Goal: Task Accomplishment & Management: Use online tool/utility

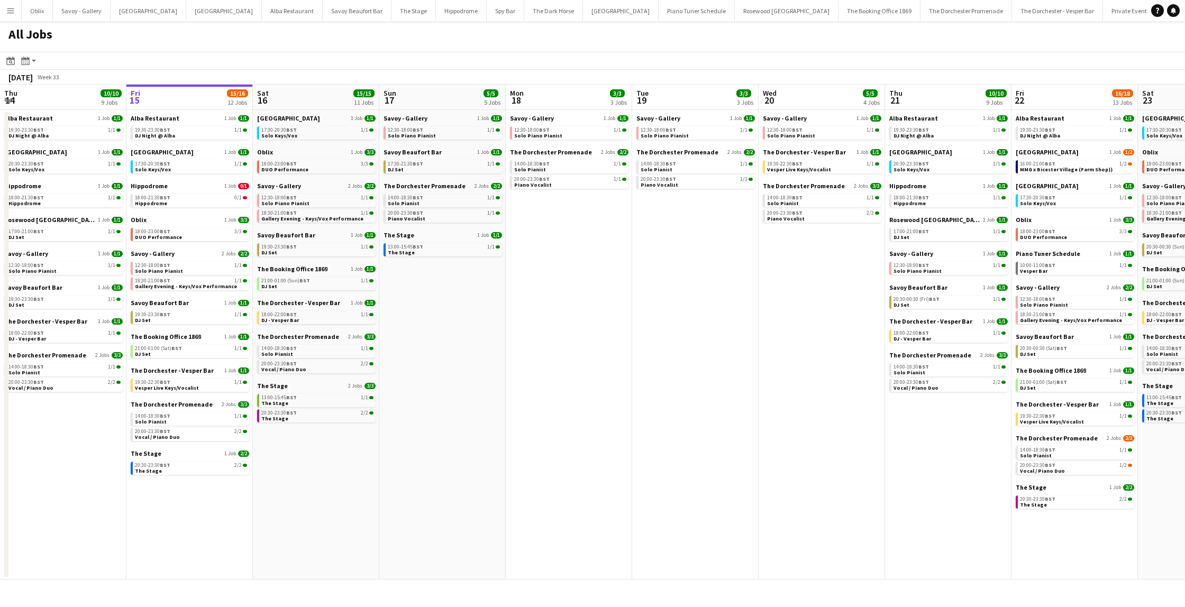
click at [4, 8] on button "Menu" at bounding box center [10, 10] width 21 height 21
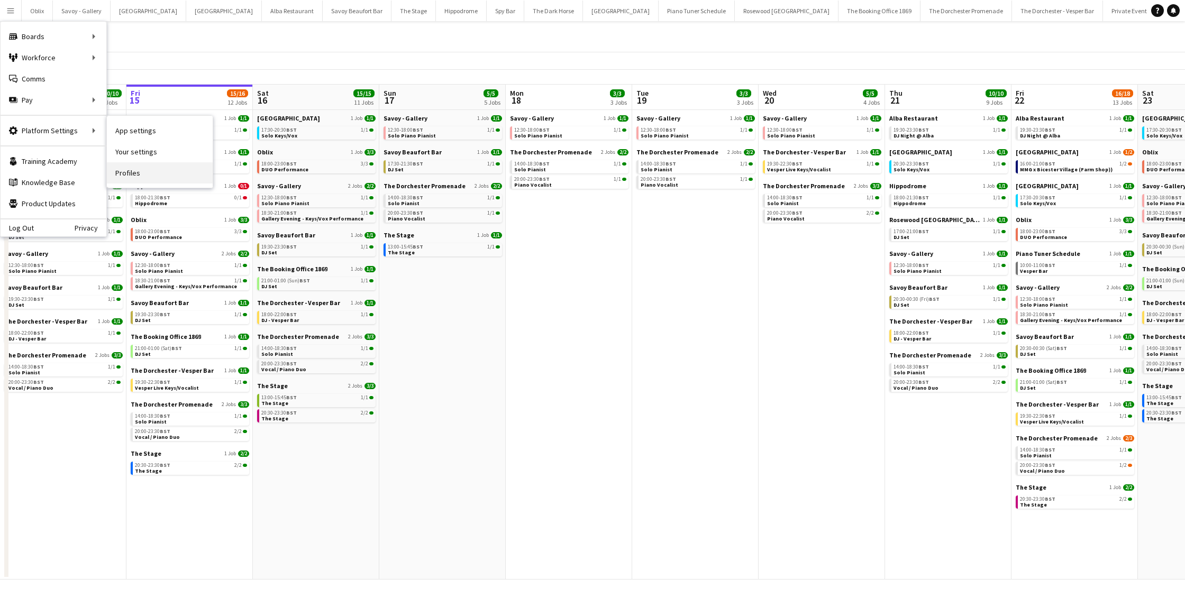
click at [175, 173] on link "Profiles" at bounding box center [160, 172] width 106 height 21
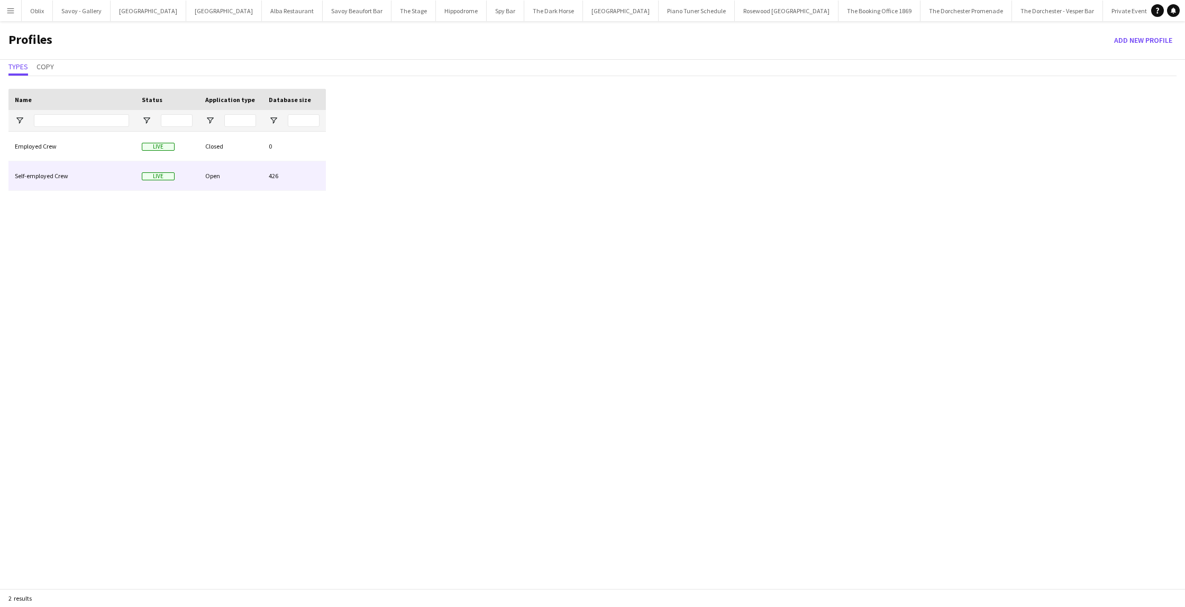
click at [56, 182] on div "Self-employed Crew" at bounding box center [71, 175] width 127 height 29
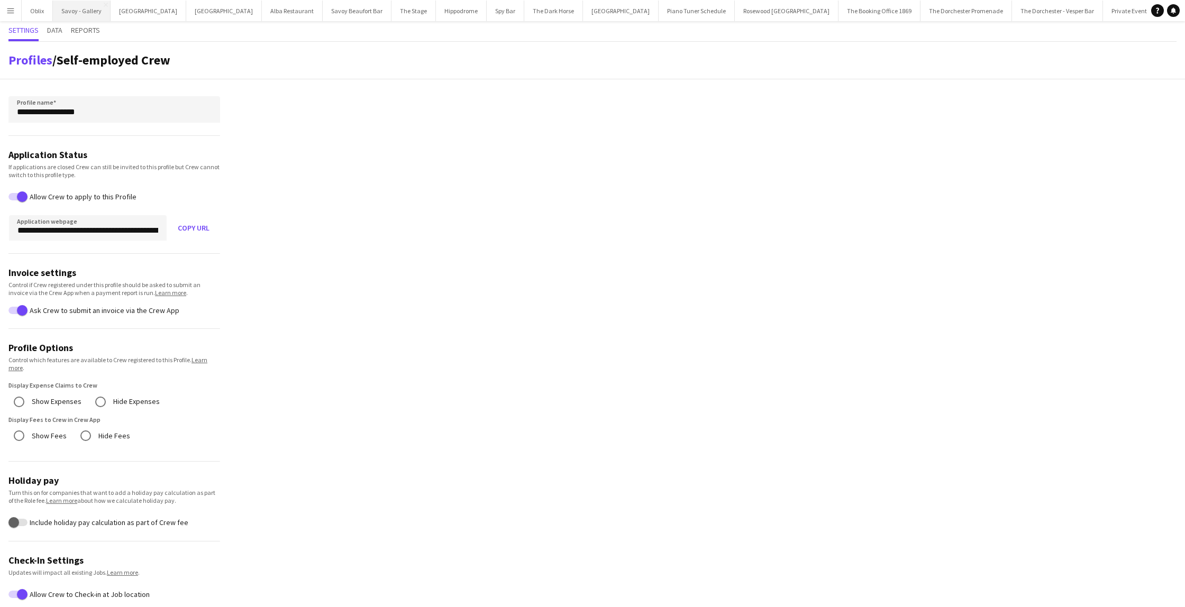
click at [54, 20] on button "Savoy - Gallery Close" at bounding box center [82, 11] width 58 height 21
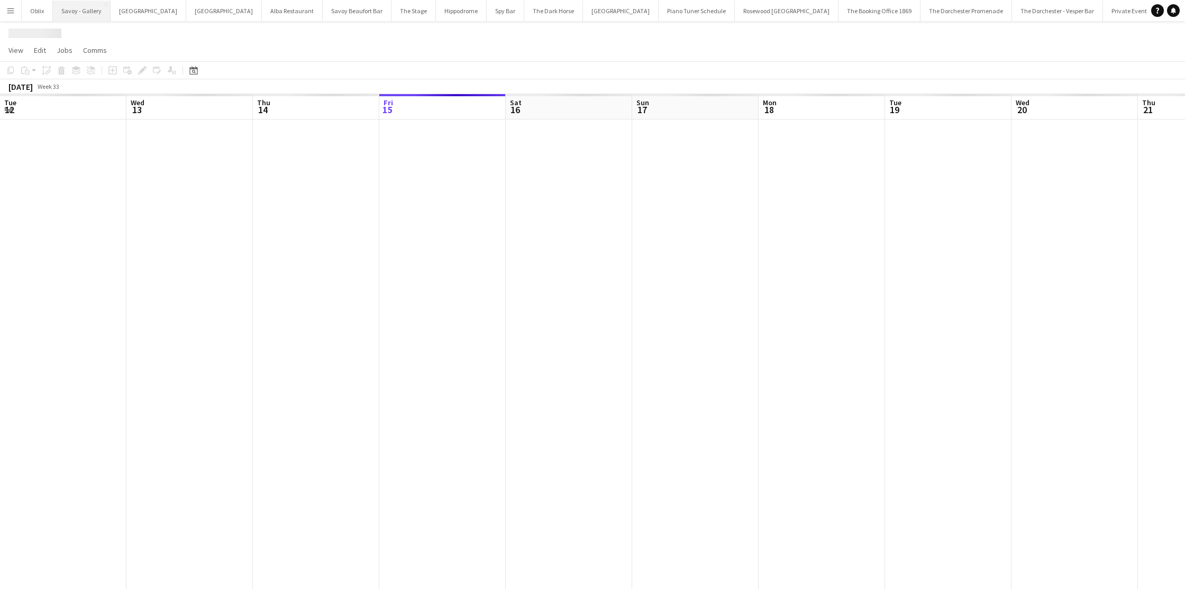
scroll to position [0, 253]
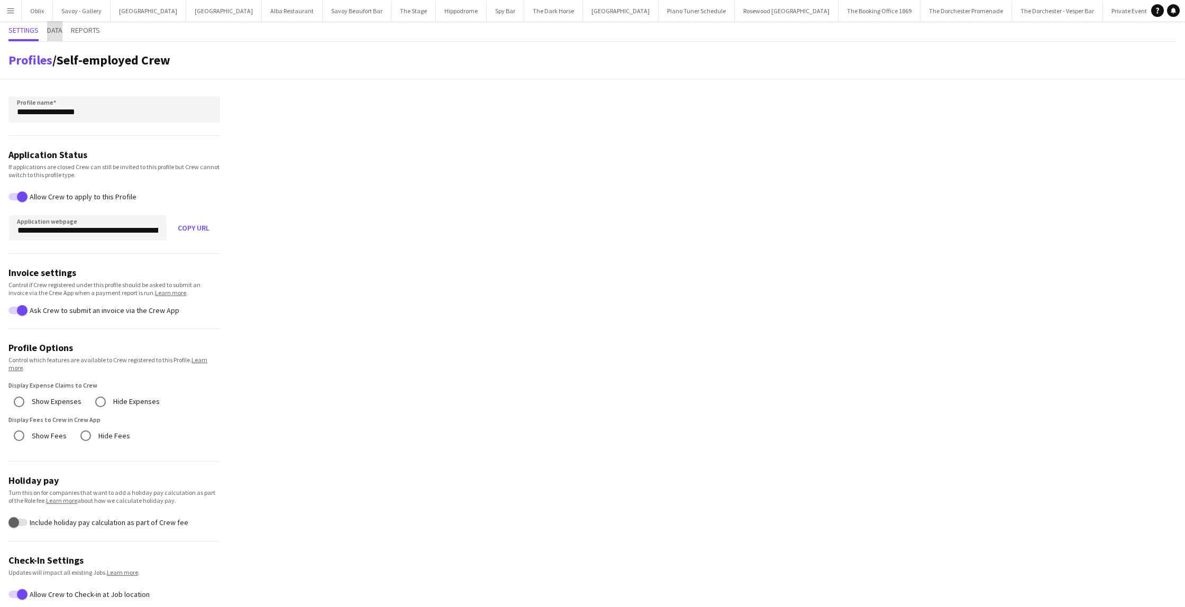
click at [54, 29] on span "Data" at bounding box center [54, 29] width 15 height 7
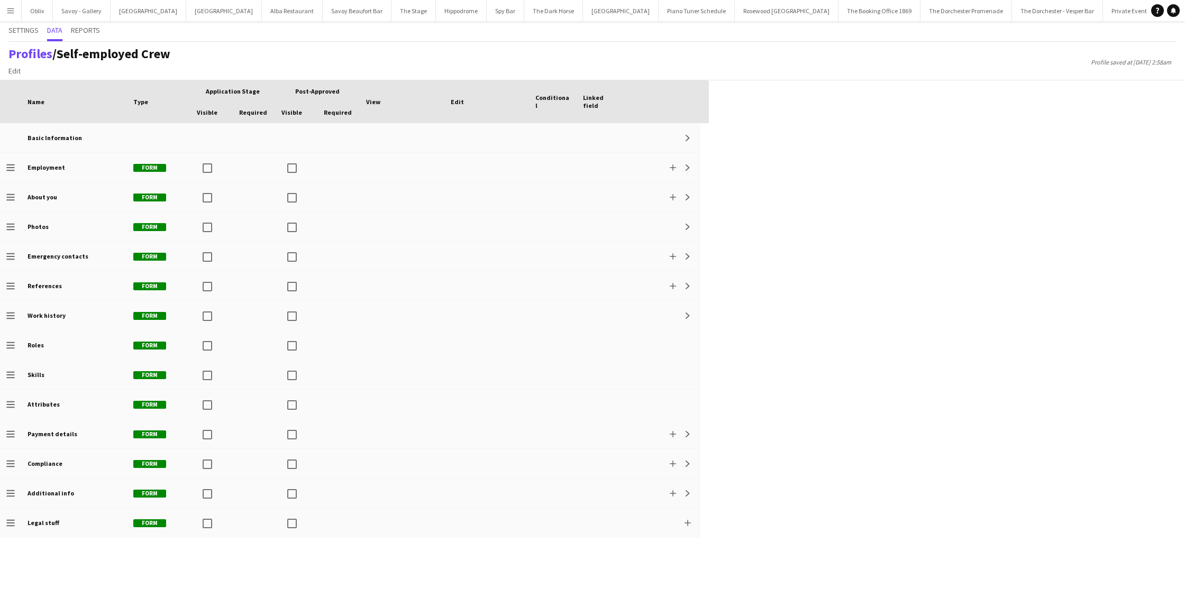
click at [4, 7] on button "Menu" at bounding box center [10, 10] width 21 height 21
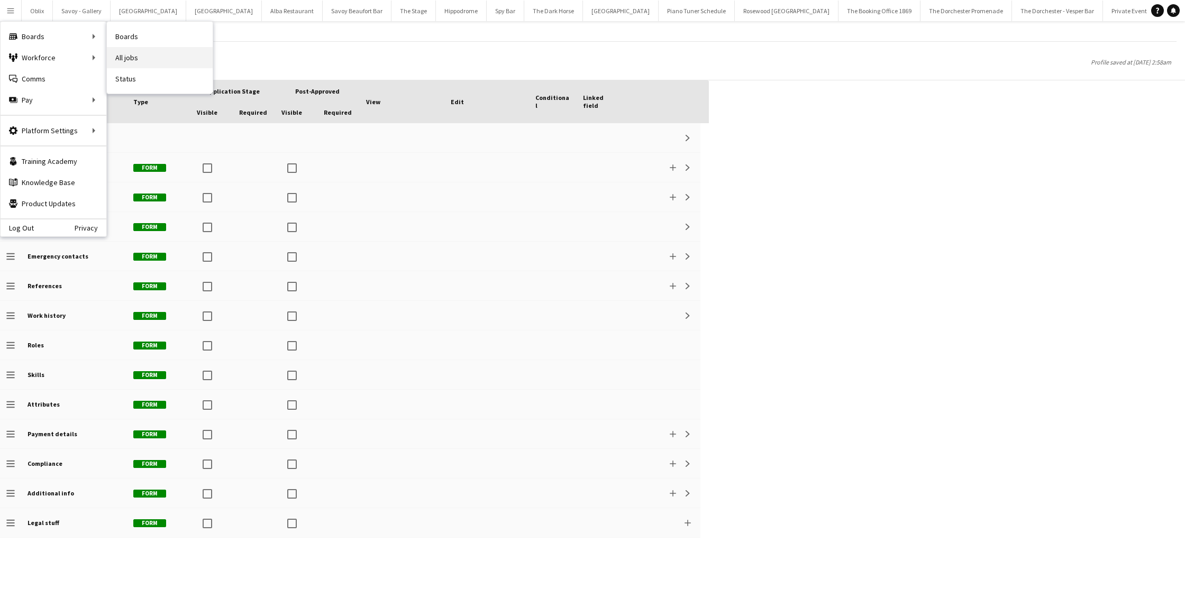
click at [140, 50] on link "All jobs" at bounding box center [160, 57] width 106 height 21
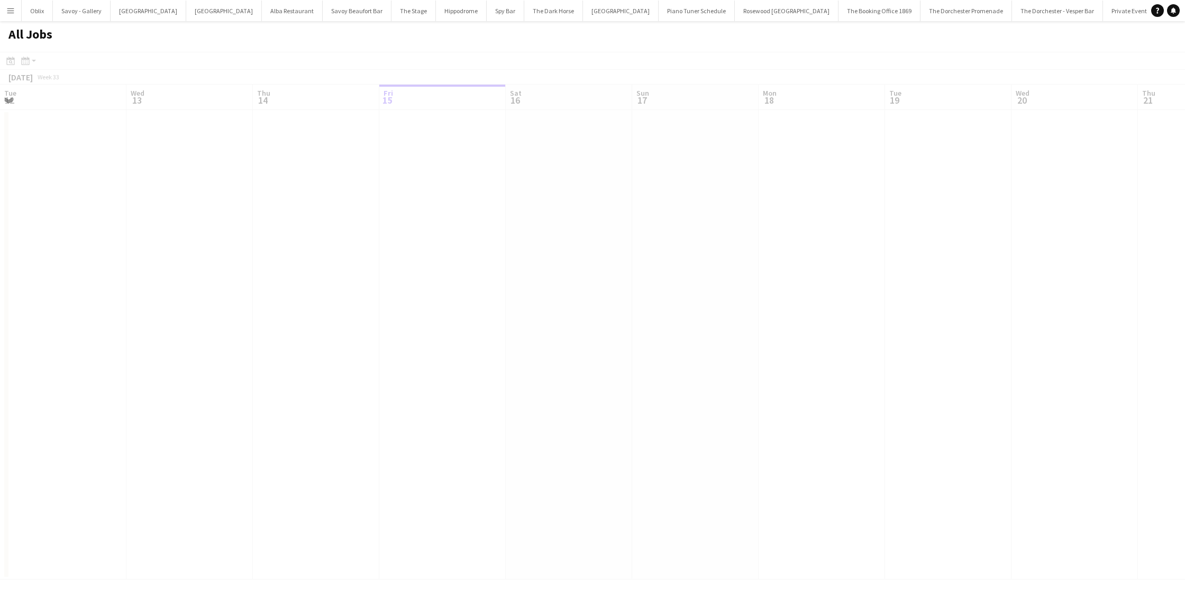
scroll to position [0, 253]
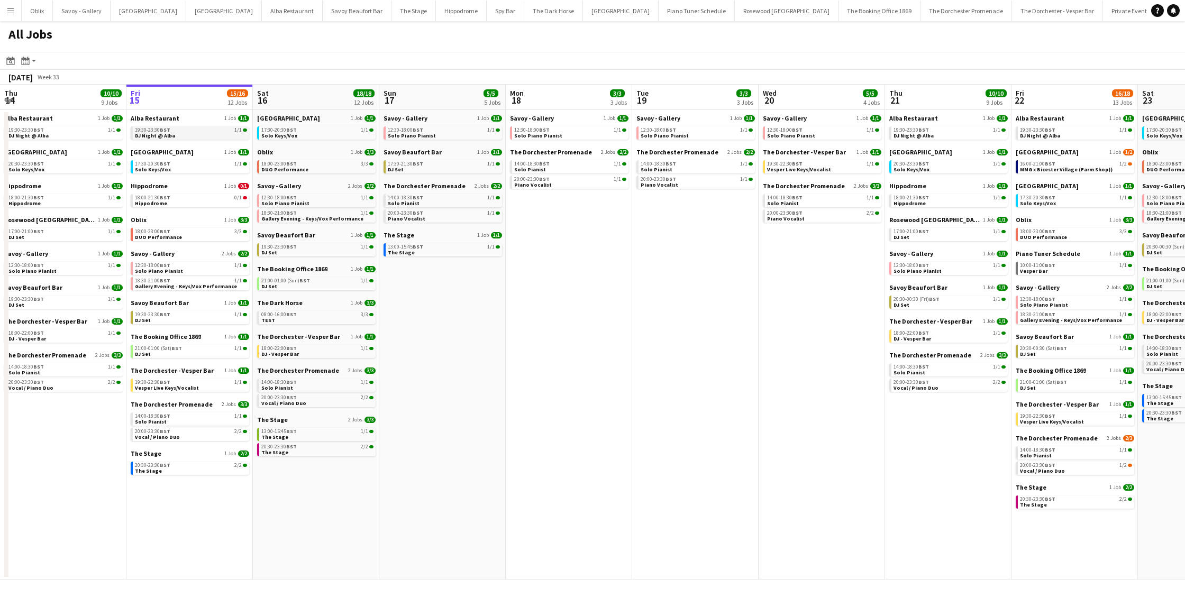
click at [173, 134] on link "19:30-23:30 BST 1/1 DJ Night @ [GEOGRAPHIC_DATA]" at bounding box center [191, 132] width 112 height 12
click at [167, 169] on link "17:30-20:30 BST 1/1 Solo Keys/Vox" at bounding box center [191, 166] width 112 height 12
click at [189, 199] on div "18:00-21:30 BST 0/1" at bounding box center [191, 197] width 112 height 5
click at [181, 237] on link "18:00-23:00 BST 3/3 DUO Performance" at bounding box center [191, 234] width 112 height 12
click at [187, 270] on link "12:30-18:00 BST 1/1 Solo Piano Pianist" at bounding box center [191, 268] width 112 height 12
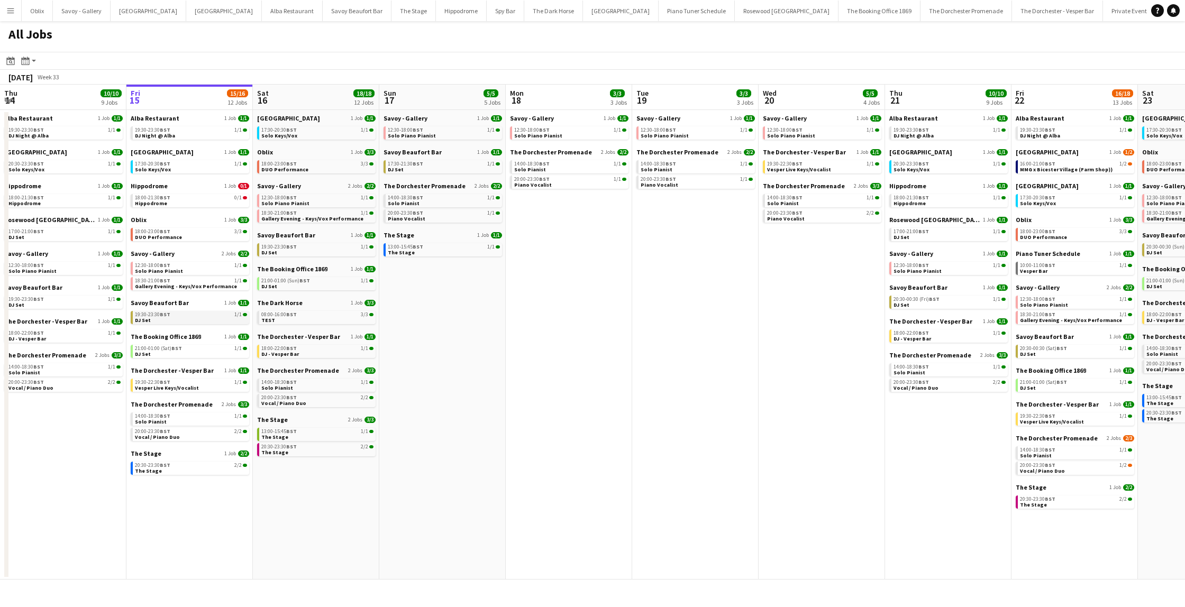
click at [179, 320] on link "19:30-23:30 BST 1/1 DJ Set" at bounding box center [191, 317] width 112 height 12
click at [189, 350] on div "21:00-01:00 (Sat) BST 1/1" at bounding box center [191, 348] width 112 height 5
click at [205, 389] on link "19:30-22:30 BST 1/1 Vesper Live Keys/Vocalist" at bounding box center [191, 385] width 112 height 12
click at [178, 434] on link "20:00-23:30 BST 2/2 Vocal / Piano Duo" at bounding box center [191, 434] width 112 height 12
click at [194, 467] on div "20:30-23:30 BST 2/2" at bounding box center [191, 465] width 112 height 5
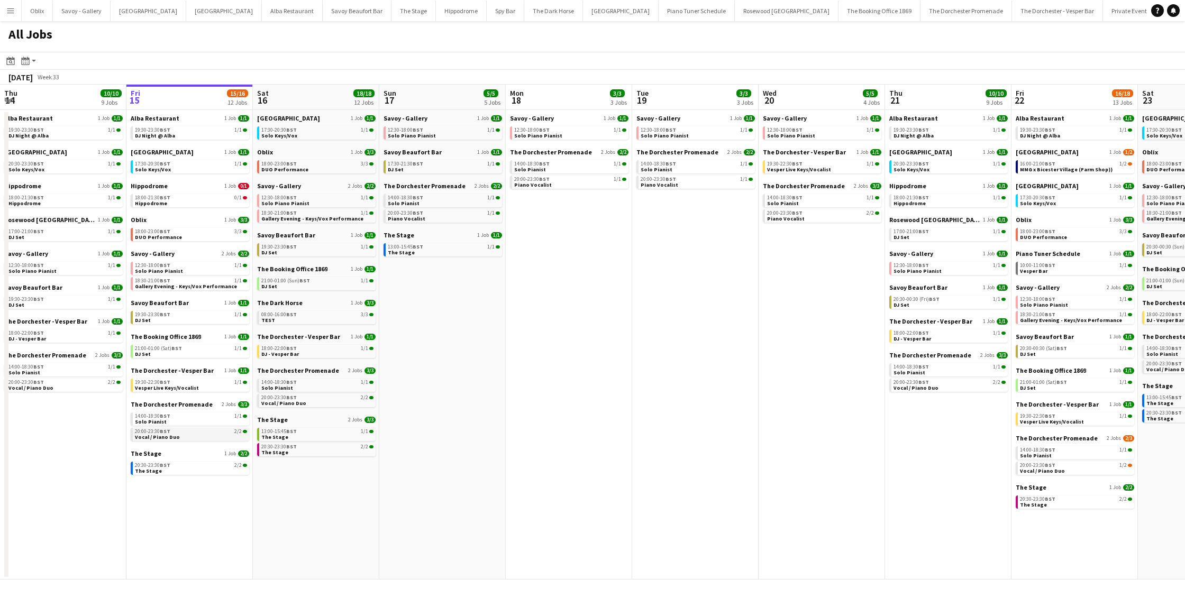
click at [184, 438] on link "20:00-23:30 BST 2/2 Vocal / Piano Duo" at bounding box center [191, 434] width 112 height 12
click at [175, 171] on link "17:30-20:30 BST 1/1 Solo Keys/Vox" at bounding box center [191, 166] width 112 height 12
click at [185, 237] on link "18:00-23:00 BST 3/3 DUO Performance" at bounding box center [191, 234] width 112 height 12
click at [184, 287] on span "Gallery Evening - Keys/Vox Performance" at bounding box center [186, 286] width 102 height 7
click at [181, 320] on link "19:30-23:30 BST 1/1 DJ Set" at bounding box center [191, 317] width 112 height 12
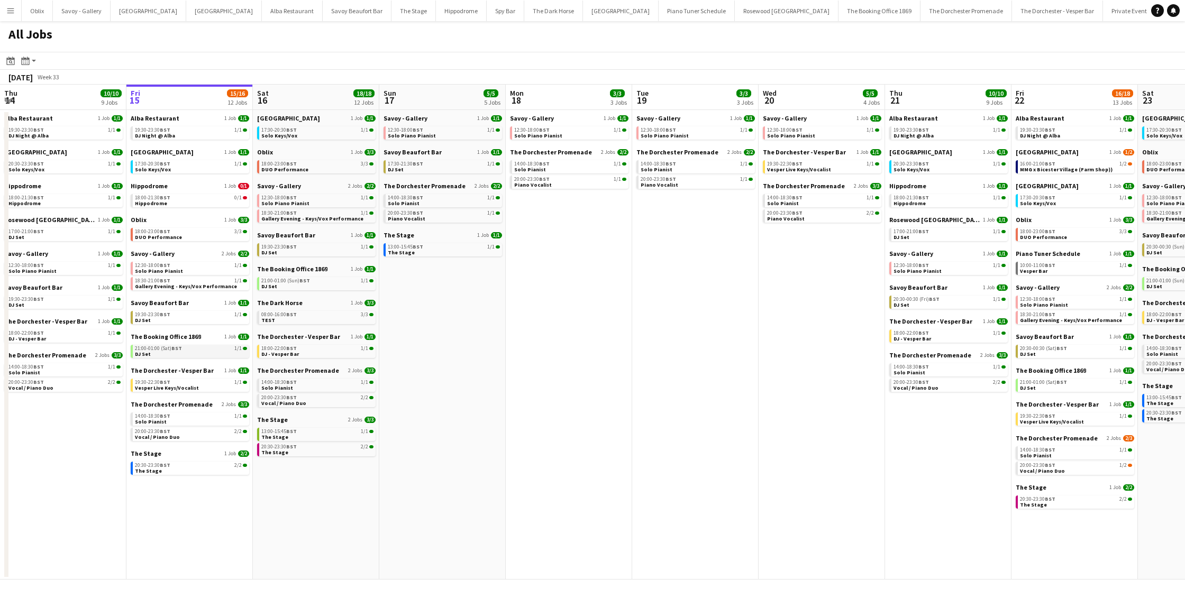
click at [185, 349] on div "21:00-01:00 (Sat) BST 1/1" at bounding box center [191, 348] width 112 height 5
click at [186, 381] on div "19:30-22:30 BST 1/1" at bounding box center [191, 382] width 112 height 5
click at [191, 470] on link "20:30-23:30 BST 2/2 The Stage" at bounding box center [191, 468] width 112 height 12
